Goal: Task Accomplishment & Management: Use online tool/utility

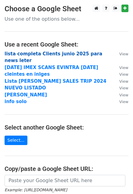
click at [62, 55] on strong "lista completa Clients junio 2025 para news leter" at bounding box center [54, 57] width 98 height 12
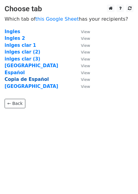
click at [32, 79] on strong "Copia de Español" at bounding box center [27, 79] width 44 height 5
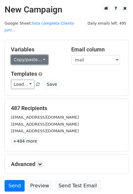
click at [32, 55] on link "Copy/paste..." at bounding box center [29, 59] width 37 height 9
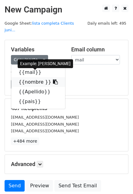
click at [53, 79] on icon at bounding box center [55, 81] width 5 height 5
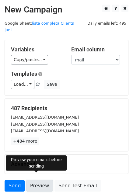
click at [38, 180] on link "Preview" at bounding box center [39, 186] width 27 height 12
click at [40, 181] on link "Preview" at bounding box center [39, 186] width 27 height 12
click at [35, 180] on link "Preview" at bounding box center [39, 186] width 27 height 12
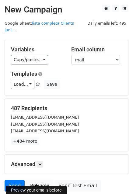
scroll to position [41, 0]
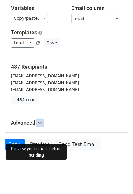
click at [41, 121] on icon at bounding box center [40, 123] width 4 height 4
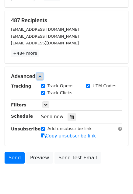
scroll to position [90, 0]
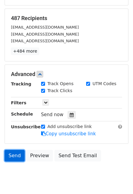
click at [15, 150] on link "Send" at bounding box center [15, 156] width 20 height 12
